Goal: Task Accomplishment & Management: Complete application form

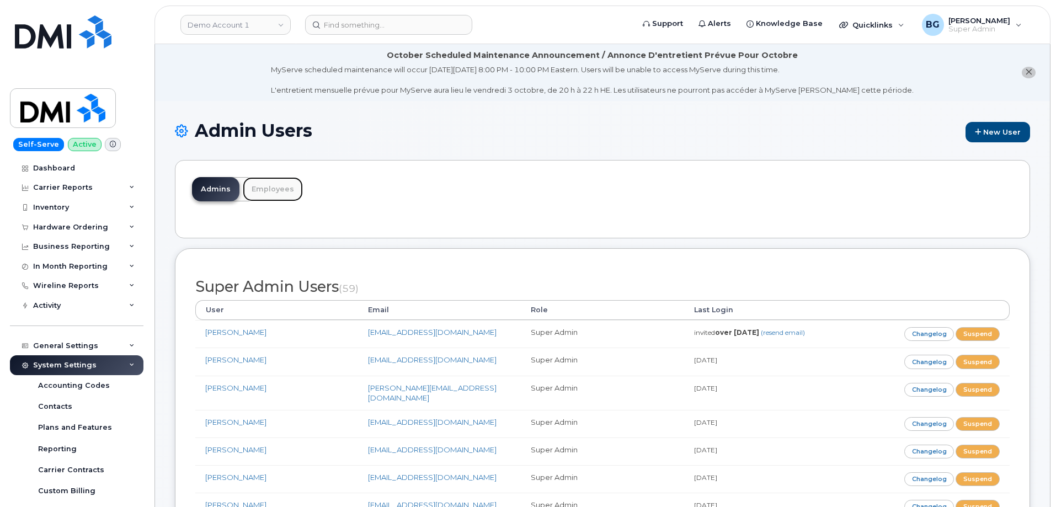
click at [273, 186] on link "Employees" at bounding box center [273, 189] width 60 height 24
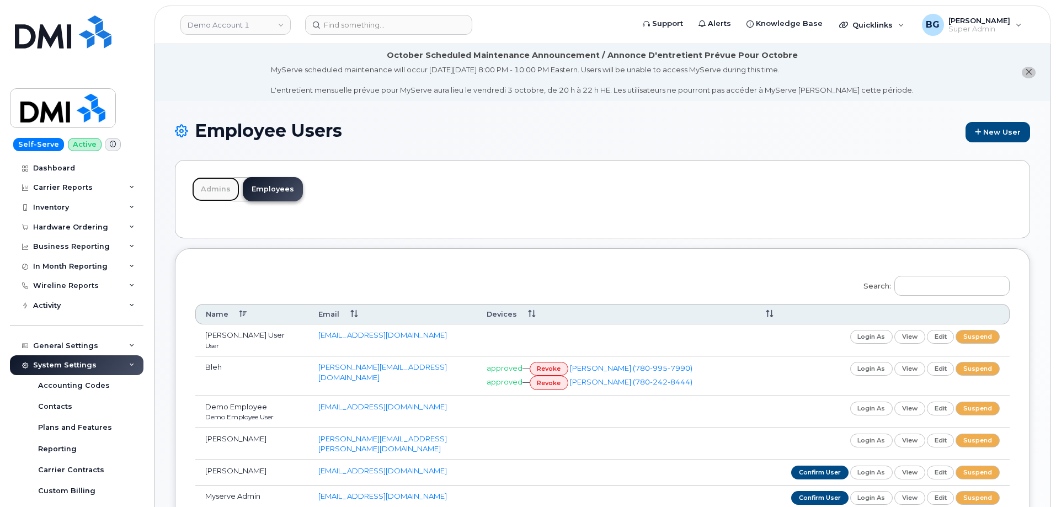
click at [205, 189] on link "Admins" at bounding box center [215, 189] width 47 height 24
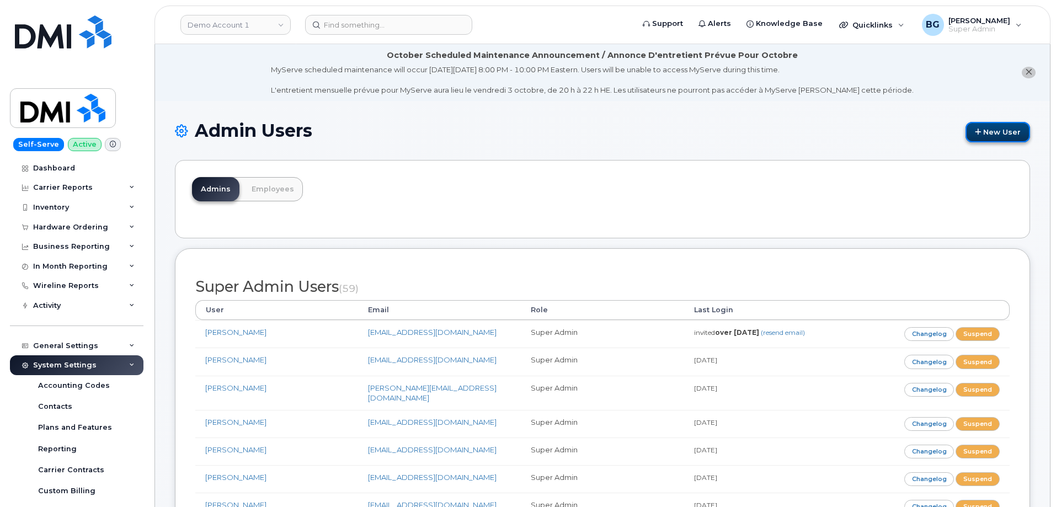
click at [999, 134] on link "New User" at bounding box center [998, 132] width 65 height 20
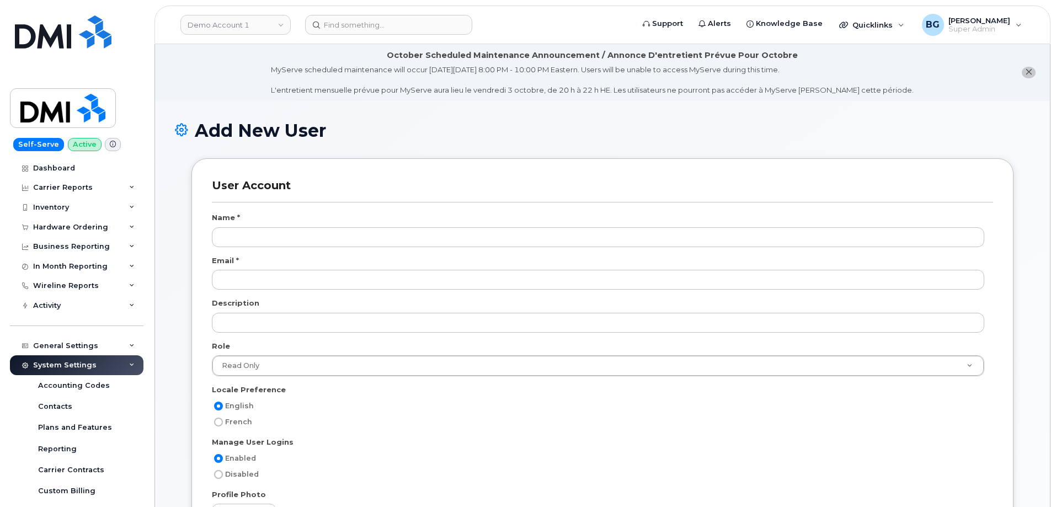
select select
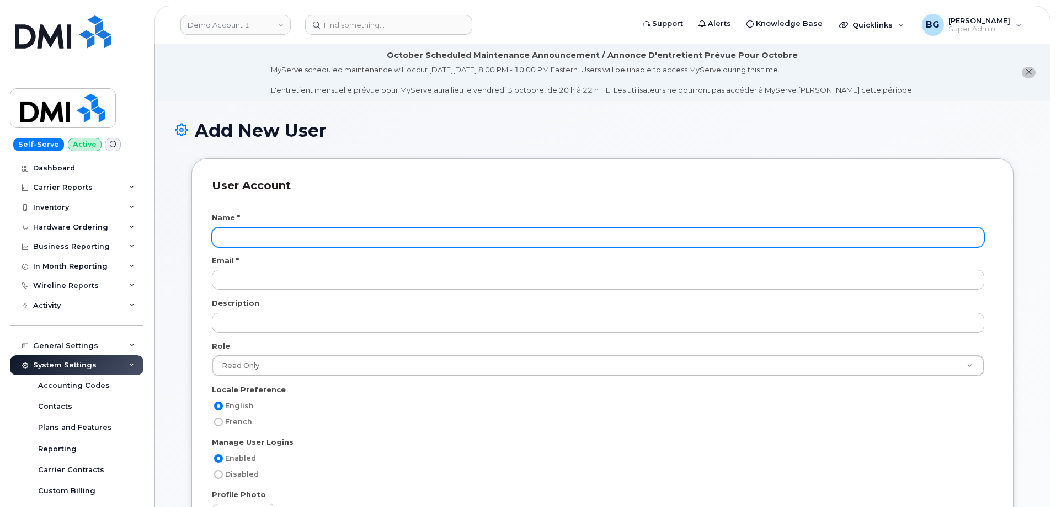
scroll to position [42, 0]
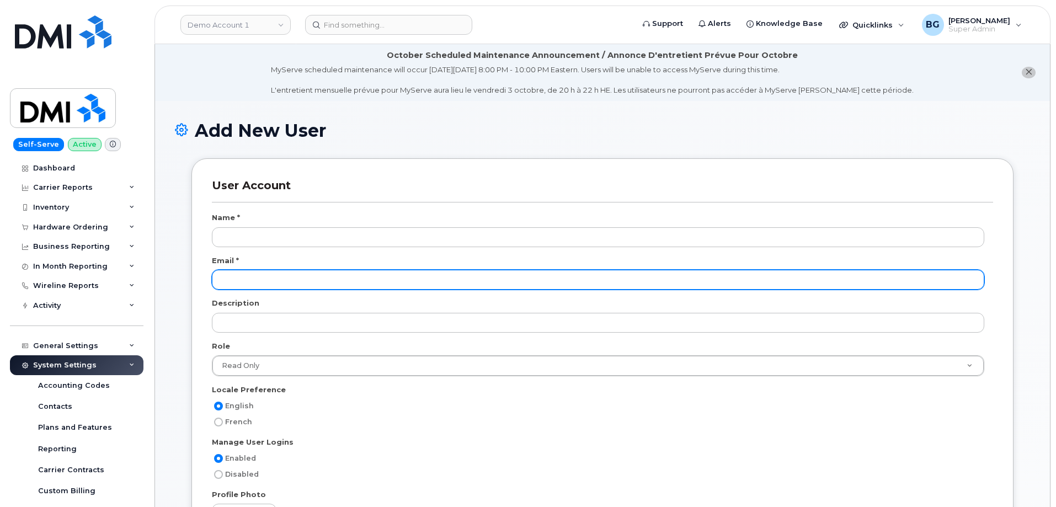
click at [256, 276] on input "email" at bounding box center [598, 280] width 772 height 20
paste input "tdixon@dminc.com"
type input "tdixon@dminc.com"
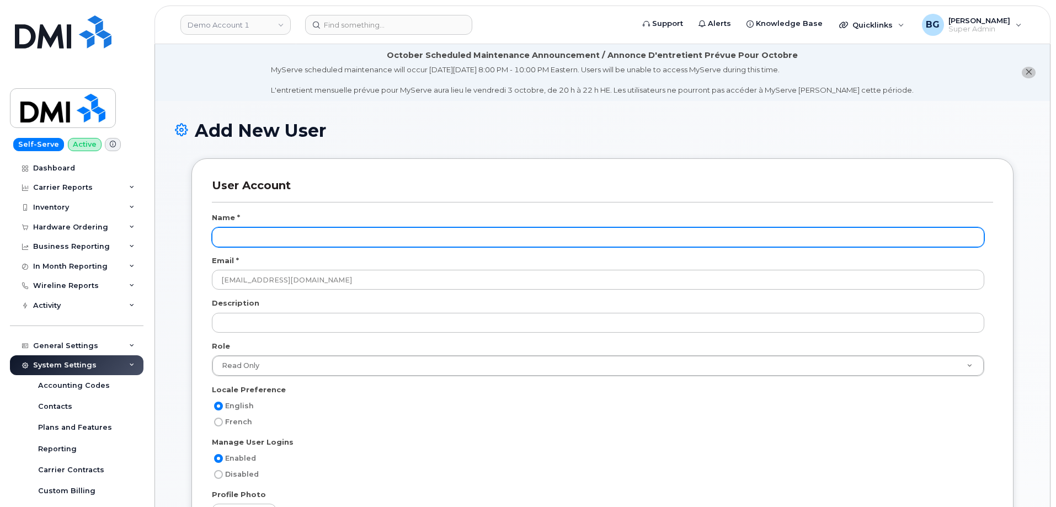
click at [239, 232] on input "text" at bounding box center [598, 237] width 772 height 20
paste input "Tauriq Dixon"
type input "Tauriq Dixon"
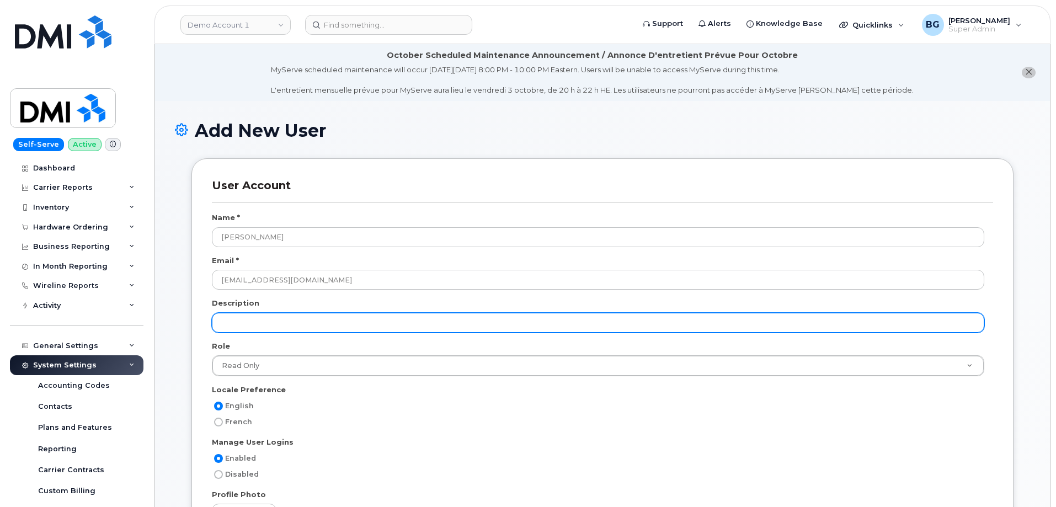
click at [265, 323] on input "text" at bounding box center [598, 323] width 772 height 20
paste input "End User Support Specialist -Tier I"
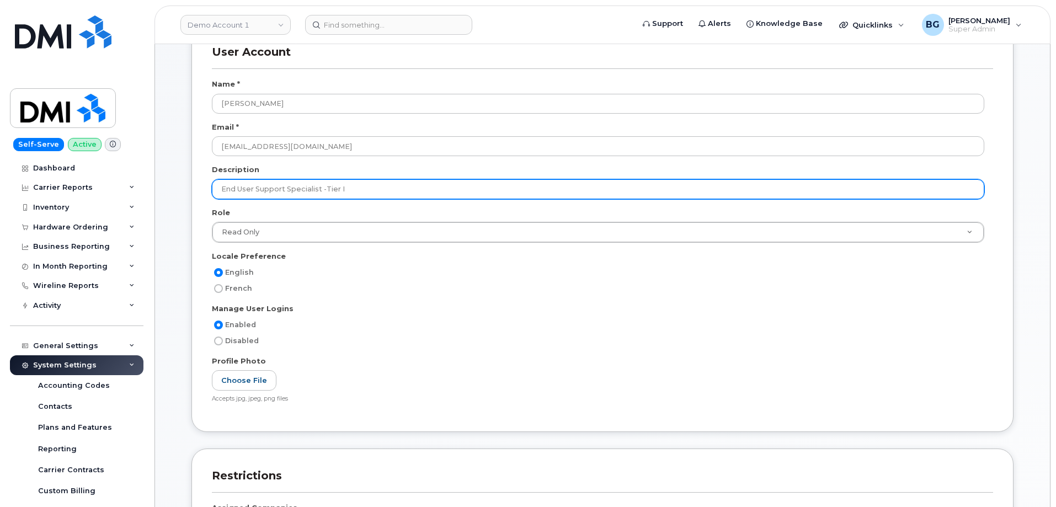
scroll to position [147, 0]
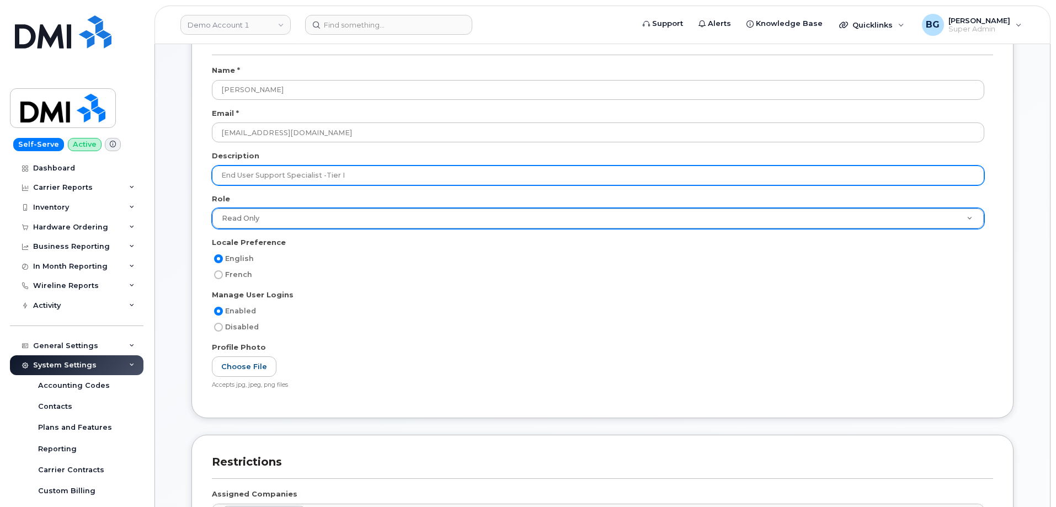
type input "End User Support Specialist -Tier I"
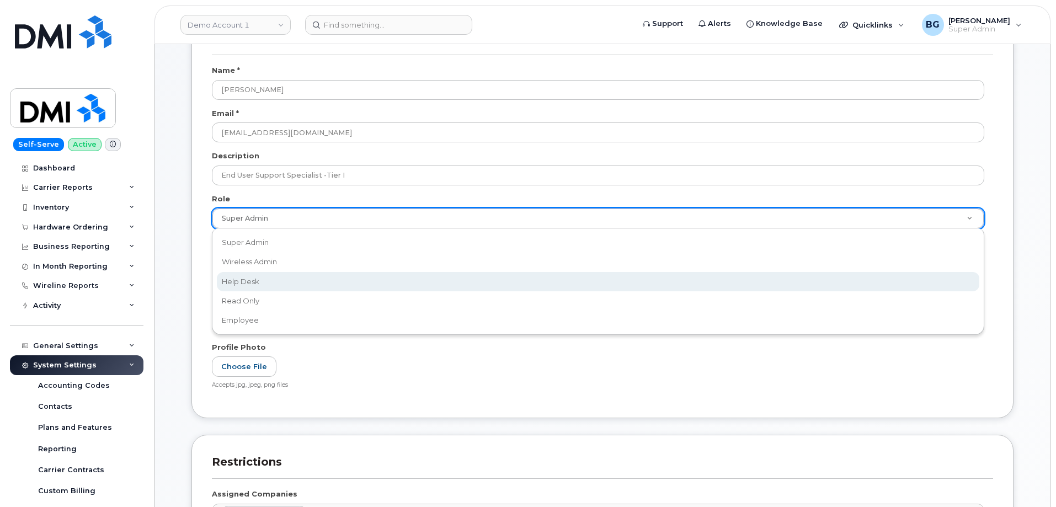
select select "help_desk"
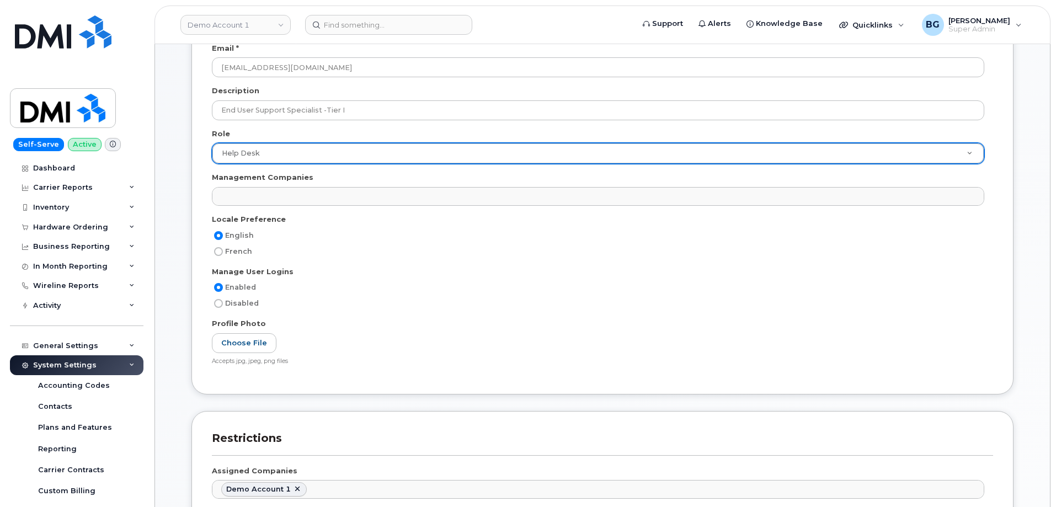
scroll to position [331, 0]
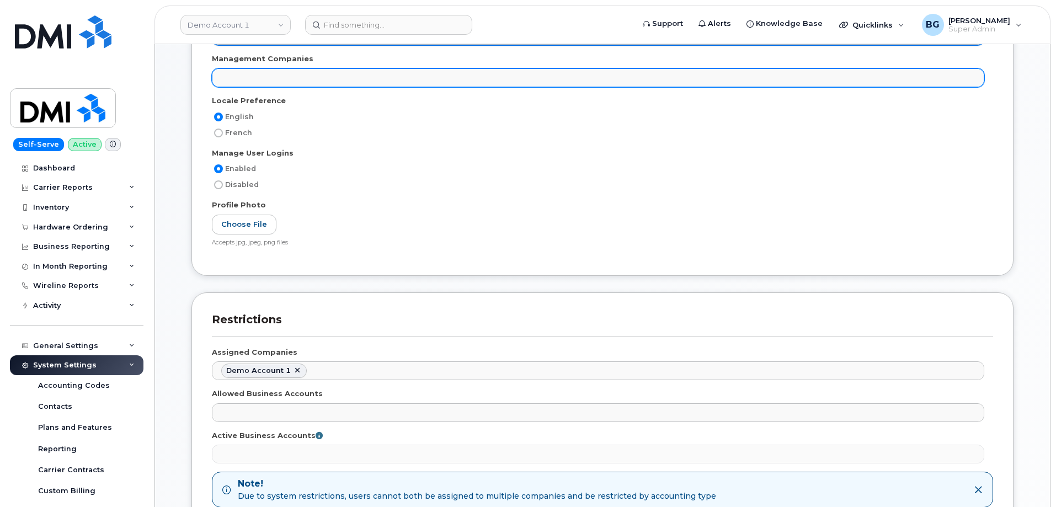
click at [242, 81] on ul at bounding box center [597, 78] width 771 height 18
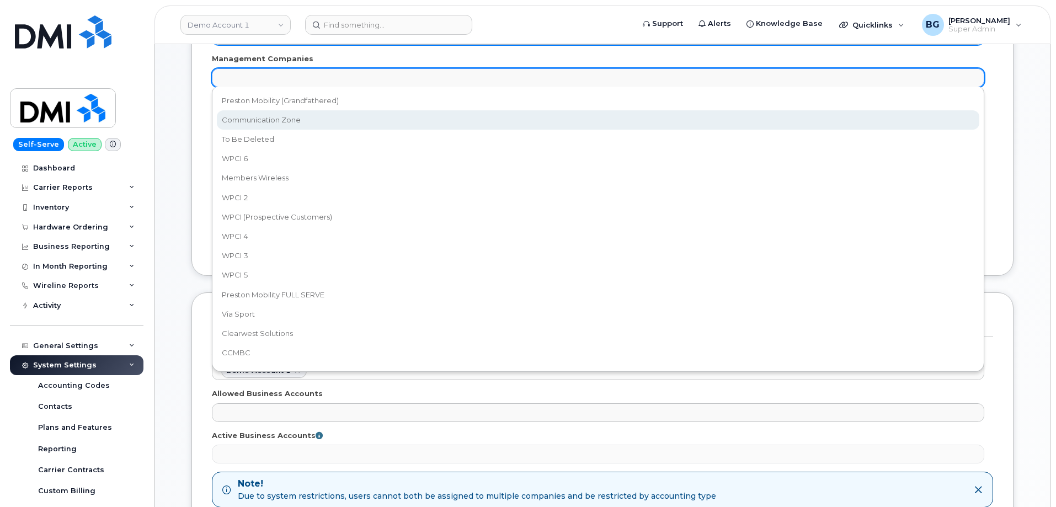
select select "25"
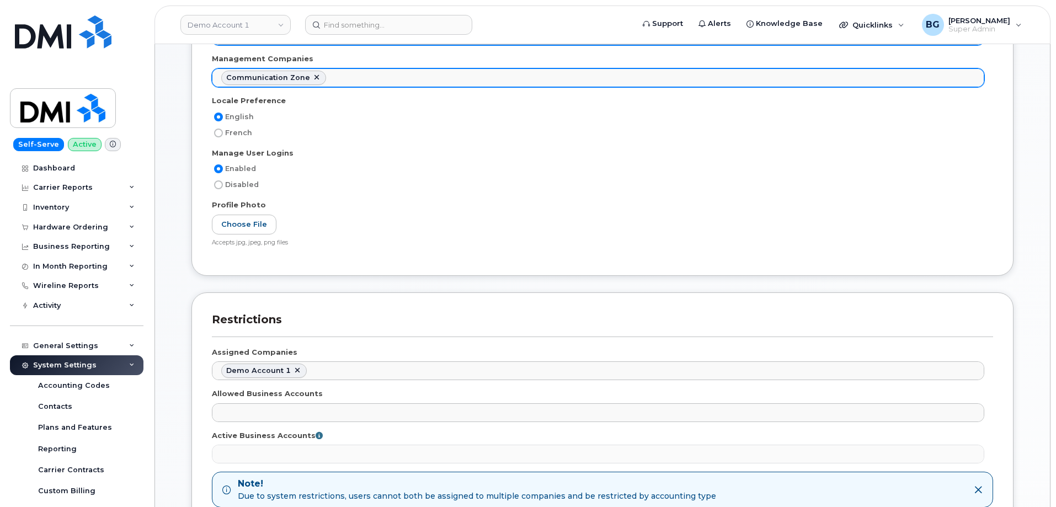
scroll to position [9, 0]
click at [349, 73] on ul "Communication Zone" at bounding box center [597, 78] width 771 height 18
click at [391, 77] on link at bounding box center [395, 77] width 9 height 9
click at [378, 77] on ul "Communication Zone" at bounding box center [597, 78] width 771 height 18
click at [428, 81] on ul "Communication Zone WPCI 6" at bounding box center [597, 78] width 771 height 18
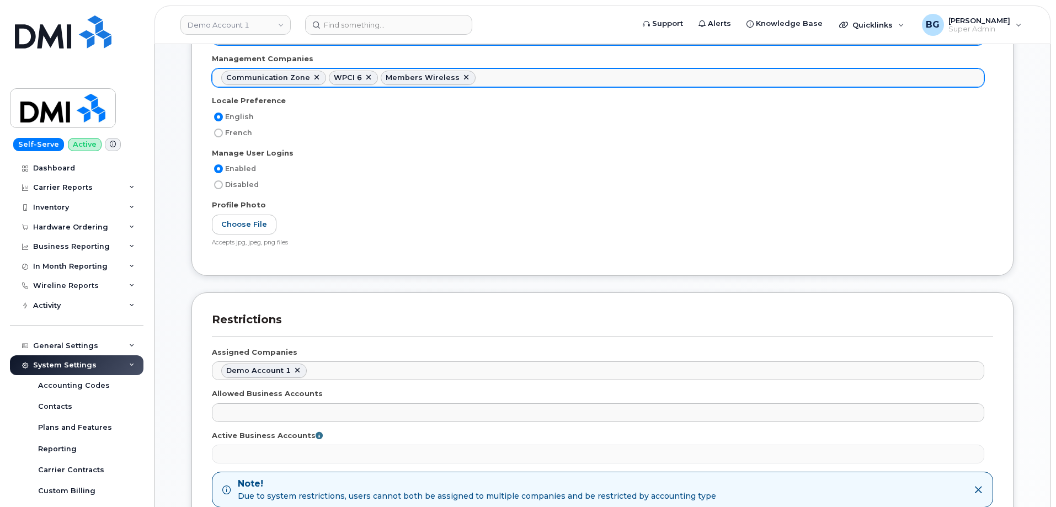
click at [490, 76] on ul "Communication Zone WPCI 6 Members Wireless" at bounding box center [597, 78] width 771 height 18
click at [537, 73] on ul "Communication Zone WPCI 6 Members Wireless WPCI 2" at bounding box center [597, 78] width 771 height 18
click at [609, 76] on ul "Communication Zone WPCI 6 Members Wireless WPCI 2 WPCI 4" at bounding box center [597, 78] width 771 height 18
click at [644, 79] on ul "Communication Zone WPCI 6 Members Wireless WPCI 2 WPCI 4 WPCI 5" at bounding box center [597, 78] width 771 height 18
click at [702, 81] on ul "Communication Zone WPCI 6 Members Wireless WPCI 2 WPCI 4 WPCI 5 WPCI 3" at bounding box center [597, 78] width 771 height 18
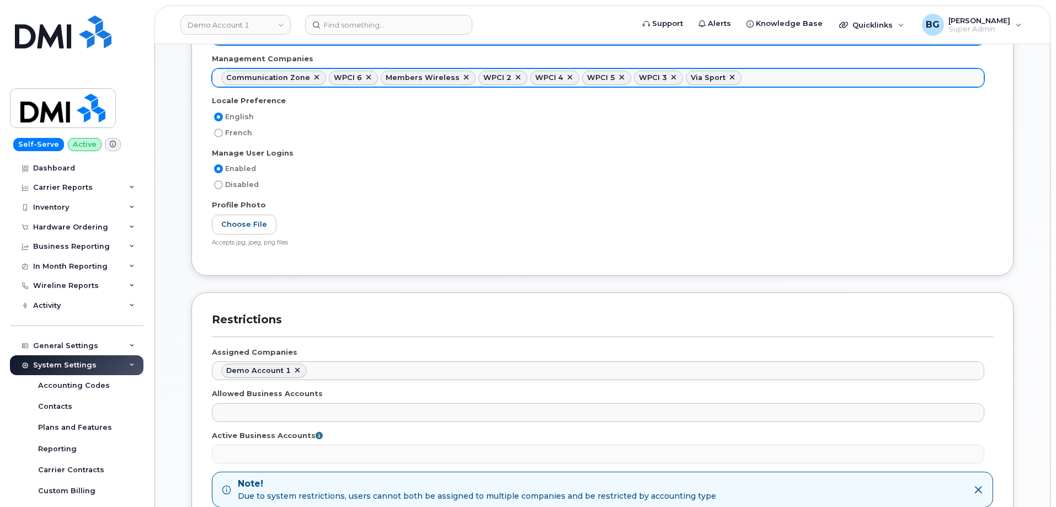
click at [747, 79] on ul "Communication Zone WPCI 6 Members Wireless WPCI 2 WPCI 4 WPCI 5 WPCI 3 Via Sport" at bounding box center [597, 78] width 771 height 18
click at [876, 78] on ul "Communication Zone WPCI 6 Members Wireless WPCI 2 WPCI 4 WPCI 5 WPCI 3 Via Spor…" at bounding box center [597, 78] width 771 height 18
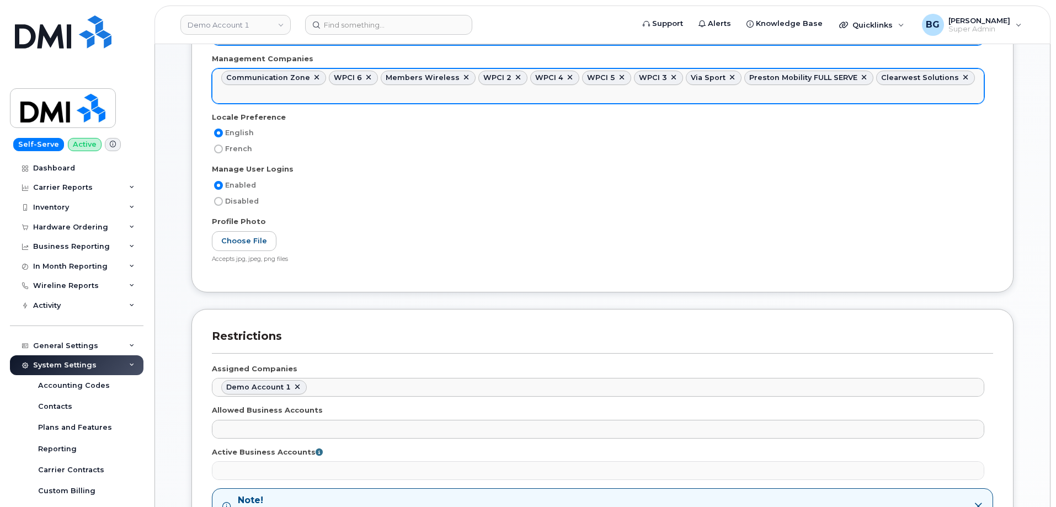
click at [964, 79] on ul "Communication Zone WPCI 6 Members Wireless WPCI 2 WPCI 4 WPCI 5 WPCI 3 Via Spor…" at bounding box center [597, 86] width 771 height 34
click at [952, 97] on ul "Communication Zone WPCI 6 Members Wireless WPCI 2 WPCI 4 WPCI 5 WPCI 3 Via Spor…" at bounding box center [597, 86] width 771 height 35
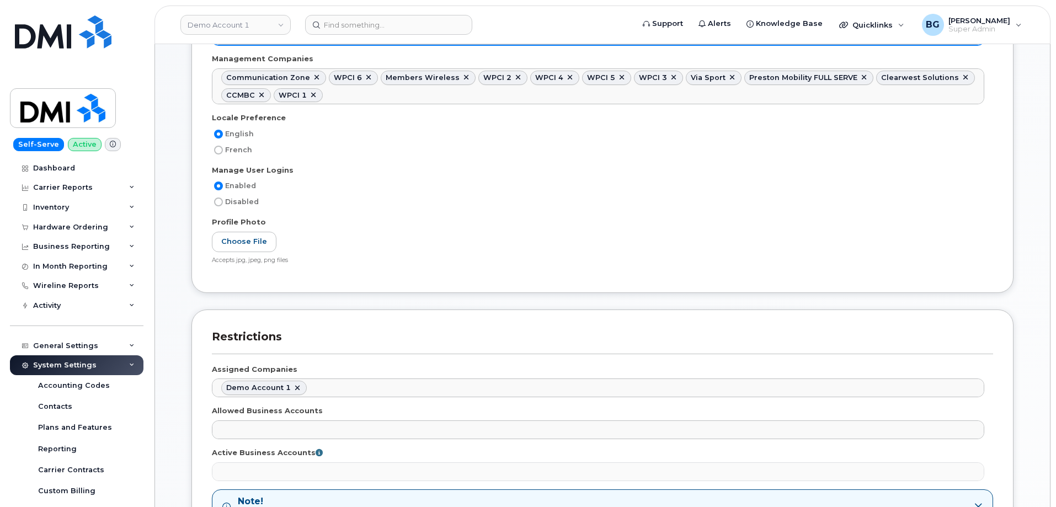
click at [973, 88] on ul "Communication Zone WPCI 6 Members Wireless WPCI 2 WPCI 4 WPCI 5 WPCI 3 Via Spor…" at bounding box center [597, 86] width 771 height 35
click at [963, 91] on ul "Communication Zone WPCI 6 Members Wireless WPCI 2 WPCI 4 WPCI 5 WPCI 3 Via Spor…" at bounding box center [597, 86] width 771 height 35
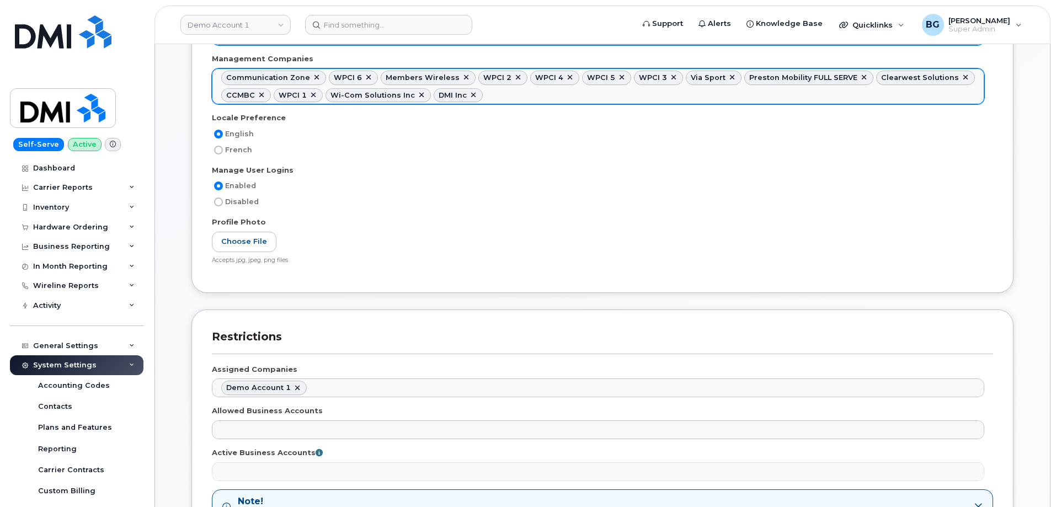
click at [962, 93] on ul "Communication Zone WPCI 6 Members Wireless WPCI 2 WPCI 4 WPCI 5 WPCI 3 Via Spor…" at bounding box center [597, 86] width 771 height 35
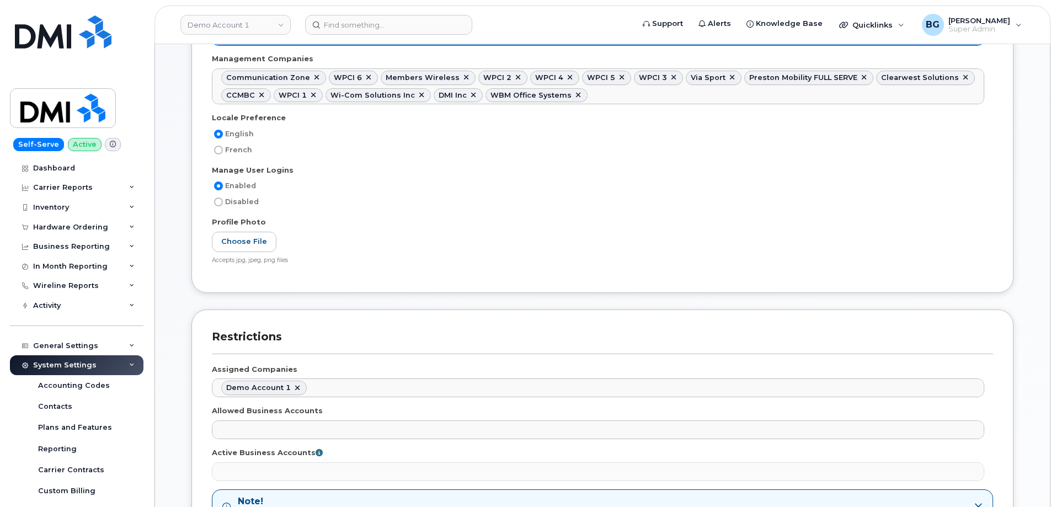
click at [947, 98] on ul "Communication Zone WPCI 6 Members Wireless WPCI 2 WPCI 4 WPCI 5 WPCI 3 Via Spor…" at bounding box center [597, 86] width 771 height 35
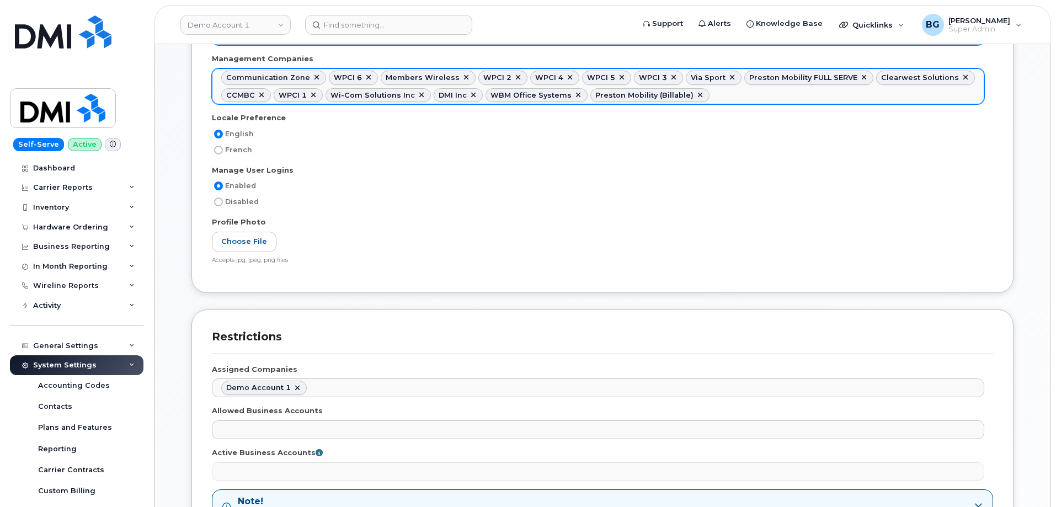
click at [969, 92] on ul "Communication Zone WPCI 6 Members Wireless WPCI 2 WPCI 4 WPCI 5 WPCI 3 Via Spor…" at bounding box center [597, 86] width 771 height 35
click at [958, 90] on ul "Communication Zone WPCI 6 Members Wireless WPCI 2 WPCI 4 WPCI 5 WPCI 3 Via Spor…" at bounding box center [597, 86] width 771 height 35
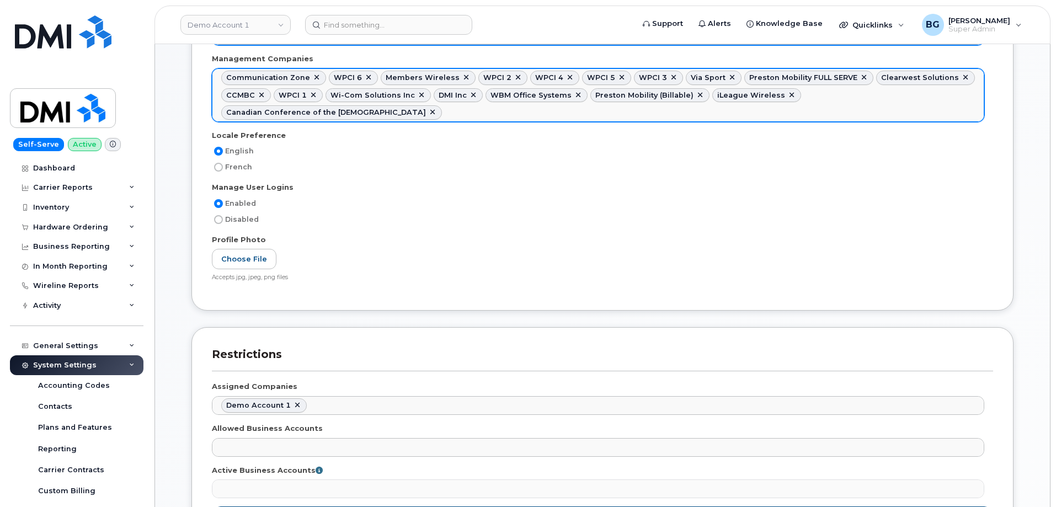
click at [946, 112] on ul "Communication Zone WPCI 6 Members Wireless WPCI 2 WPCI 4 WPCI 5 WPCI 3 Via Spor…" at bounding box center [597, 95] width 771 height 52
click at [964, 104] on ul "Communication Zone WPCI 6 Members Wireless WPCI 2 WPCI 4 WPCI 5 WPCI 3 Via Spor…" at bounding box center [597, 95] width 771 height 52
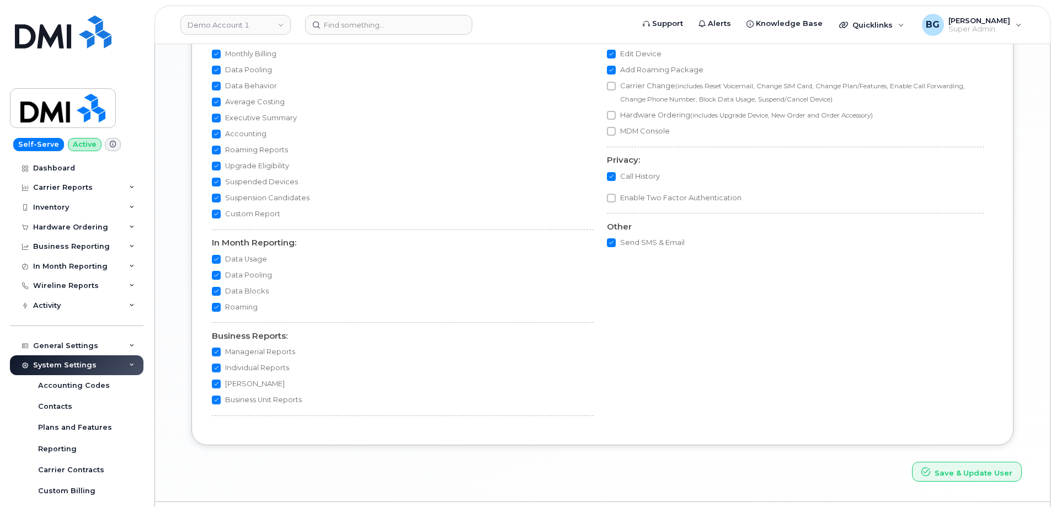
scroll to position [1089, 0]
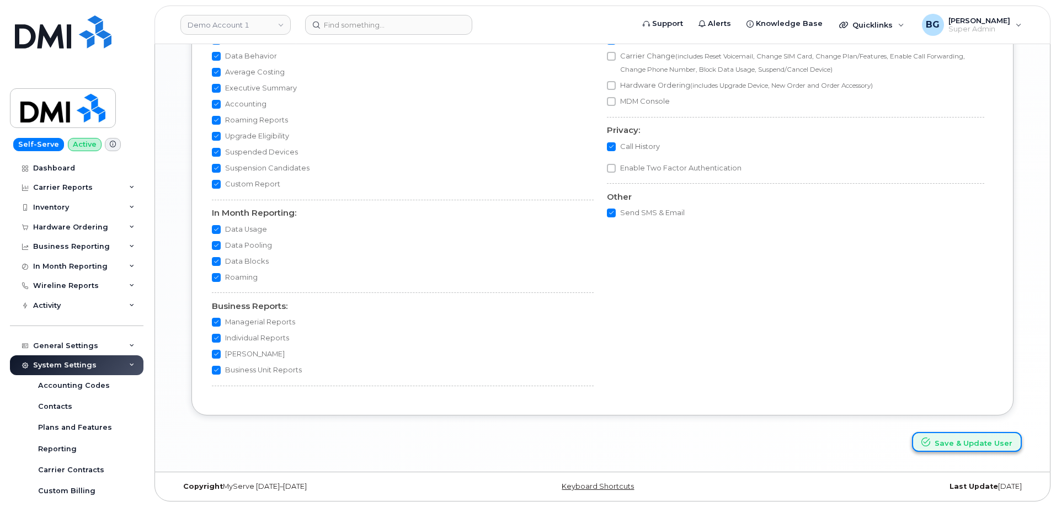
click at [972, 441] on button "Save & Update User" at bounding box center [967, 442] width 110 height 20
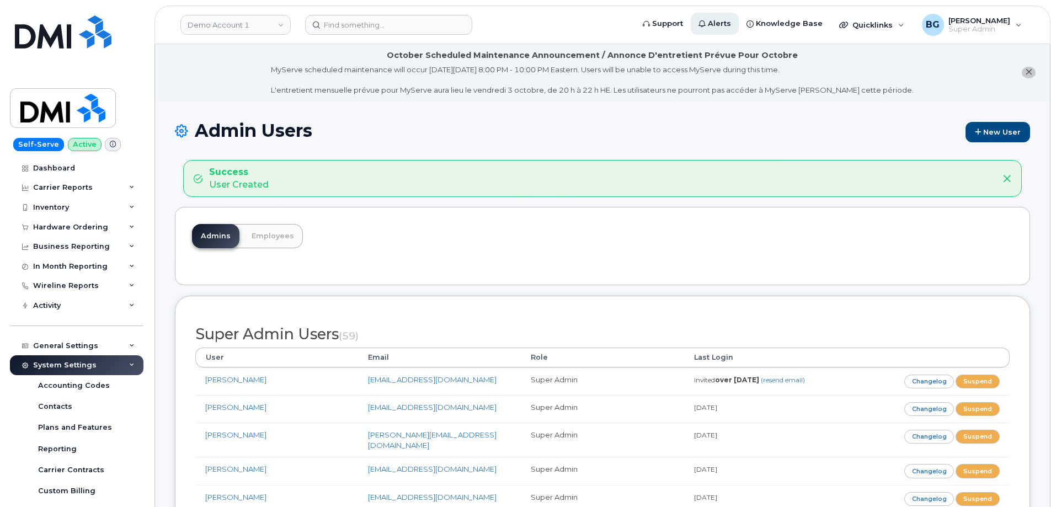
scroll to position [2553, 0]
